Goal: Transaction & Acquisition: Subscribe to service/newsletter

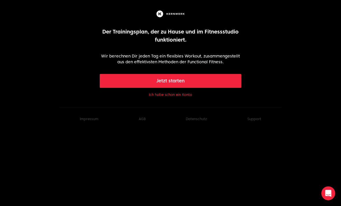
click at [159, 96] on button "Ich habe schon ein Konto" at bounding box center [170, 95] width 43 height 5
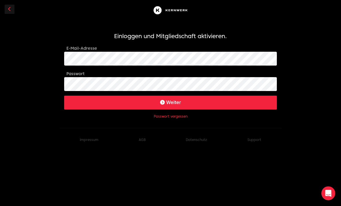
click at [171, 102] on button "Weiter" at bounding box center [170, 103] width 213 height 14
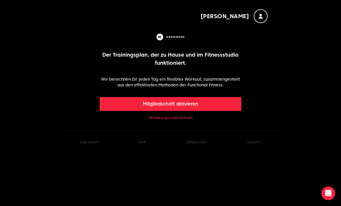
click at [155, 119] on link "Aktivierungscode einlösen" at bounding box center [171, 118] width 44 height 5
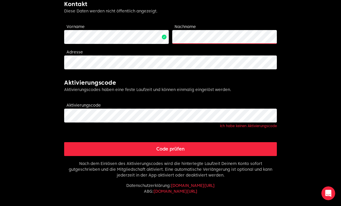
scroll to position [140, 0]
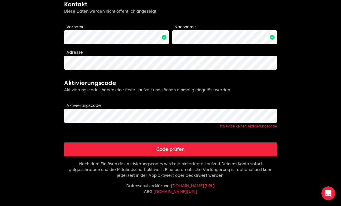
click at [33, 76] on body "Hanna Limitless fitness . Scaled to you . Mitgliedschaft aktivieren Jetzt Mitgl…" at bounding box center [170, 62] width 341 height 404
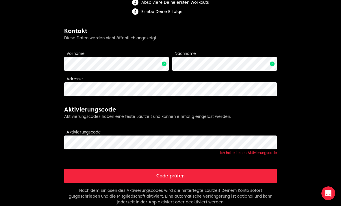
scroll to position [129, 0]
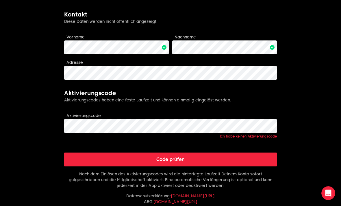
click at [77, 162] on button "Code prüfen" at bounding box center [170, 160] width 213 height 14
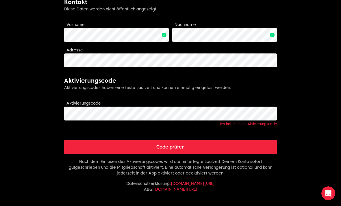
scroll to position [142, 0]
click at [81, 147] on button "Code prüfen" at bounding box center [170, 148] width 213 height 14
click at [112, 148] on button "Code prüfen" at bounding box center [170, 148] width 213 height 14
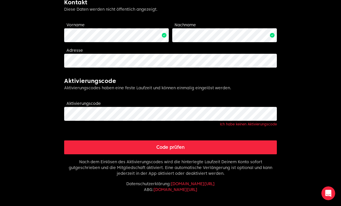
scroll to position [142, 0]
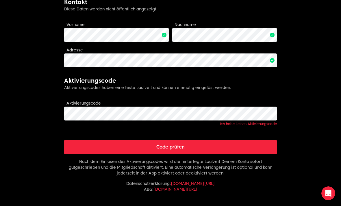
click at [111, 149] on button "Code prüfen" at bounding box center [170, 147] width 213 height 14
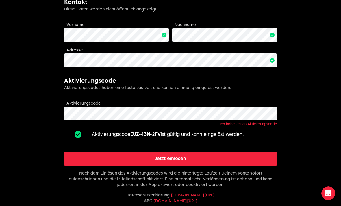
click at [137, 160] on button "Jetzt einlösen" at bounding box center [170, 159] width 213 height 14
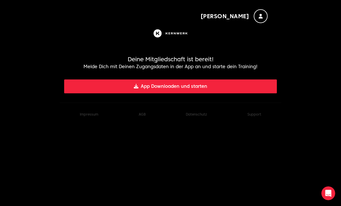
click at [130, 89] on button "App Downloaden und starten" at bounding box center [170, 87] width 213 height 14
